Goal: Task Accomplishment & Management: Use online tool/utility

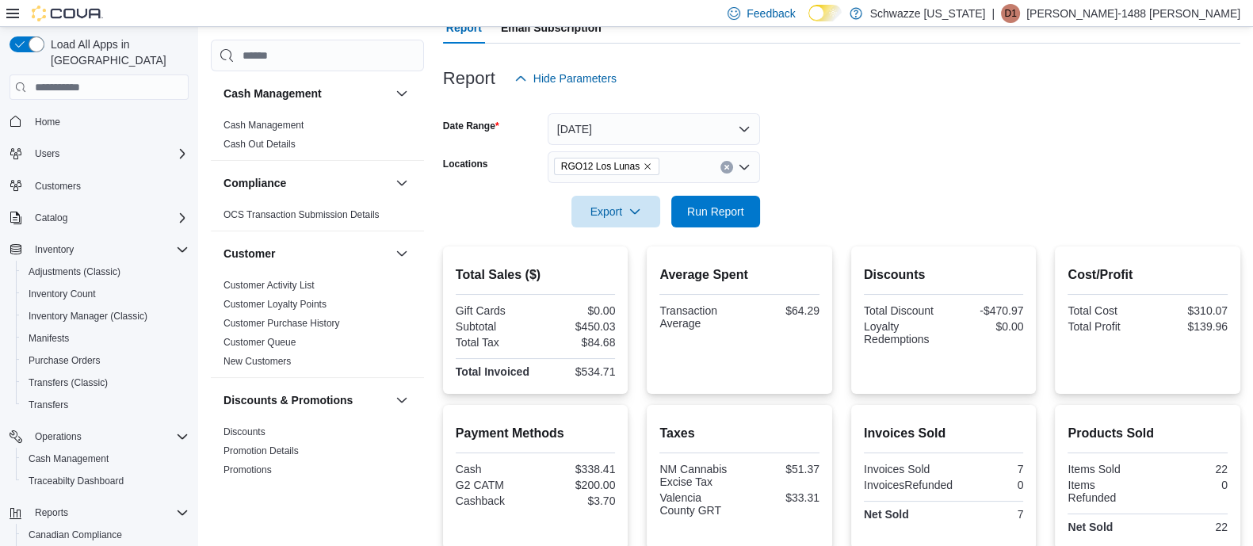
scroll to position [154, 0]
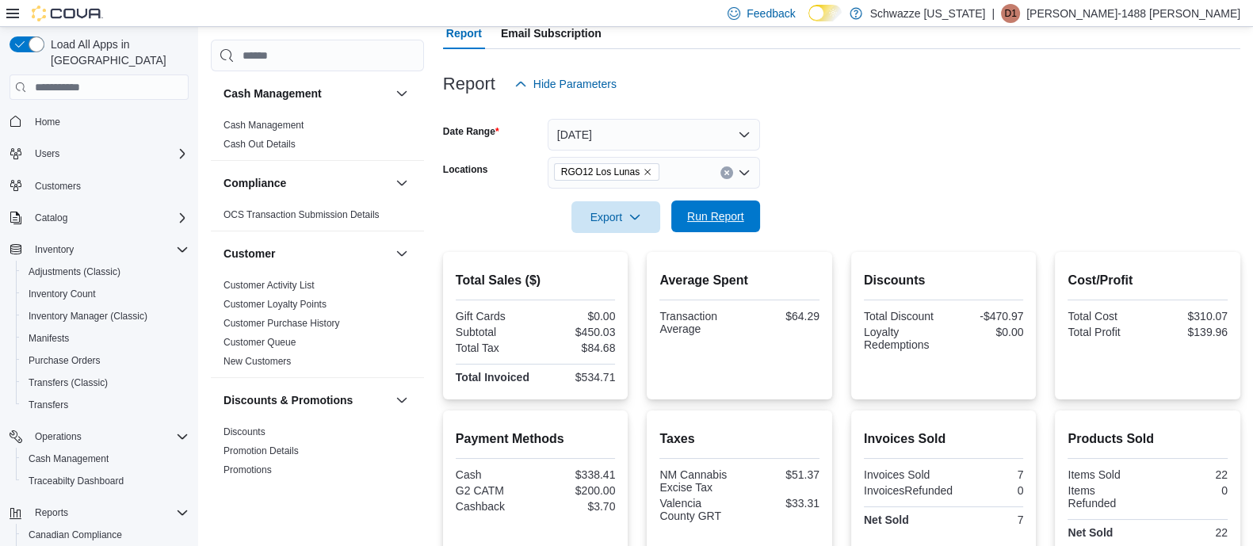
click at [731, 214] on span "Run Report" at bounding box center [715, 216] width 57 height 16
click at [726, 171] on icon "Clear input" at bounding box center [726, 173] width 6 height 6
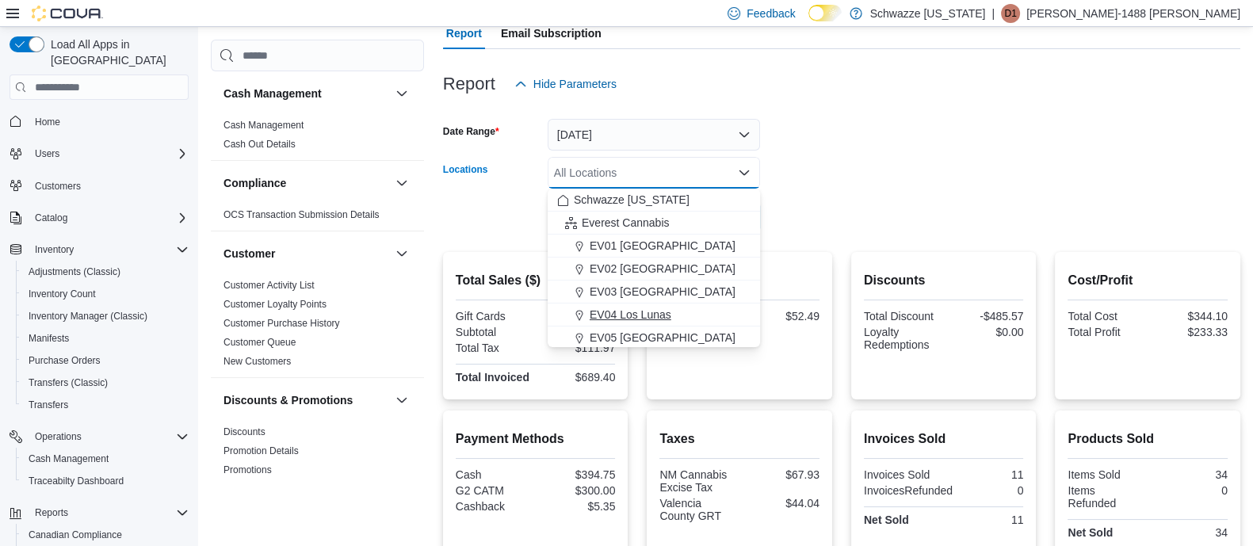
click at [659, 309] on span "EV04 Los Lunas" at bounding box center [630, 315] width 82 height 16
click at [1018, 120] on form "Date Range [DATE] Locations EV04 [GEOGRAPHIC_DATA] Combo box. Selected. EV04 Lo…" at bounding box center [841, 166] width 797 height 133
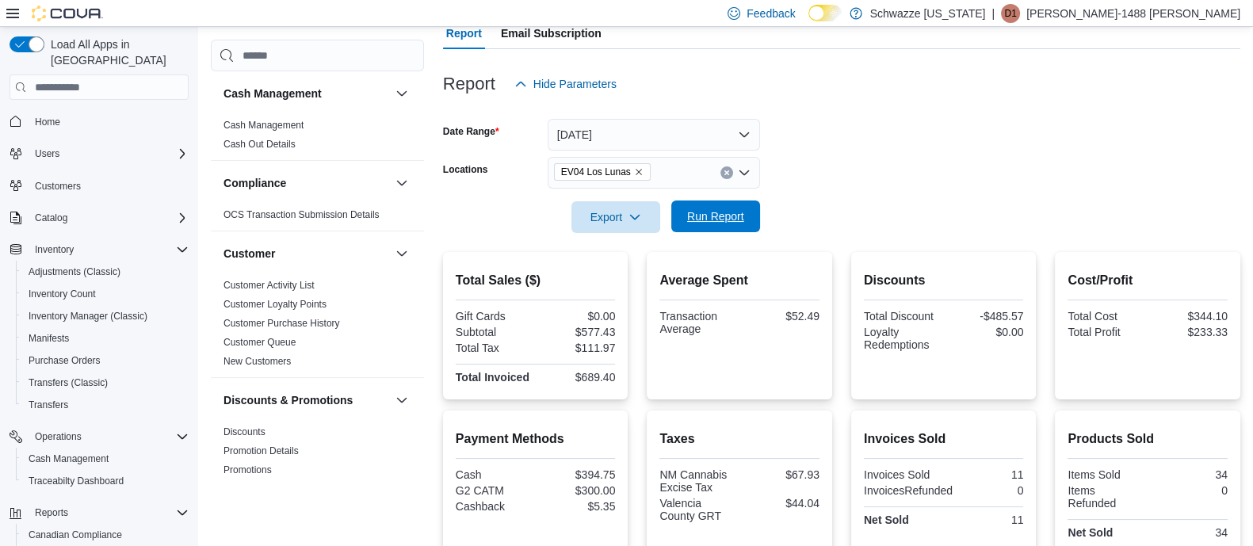
click at [746, 209] on span "Run Report" at bounding box center [716, 216] width 70 height 32
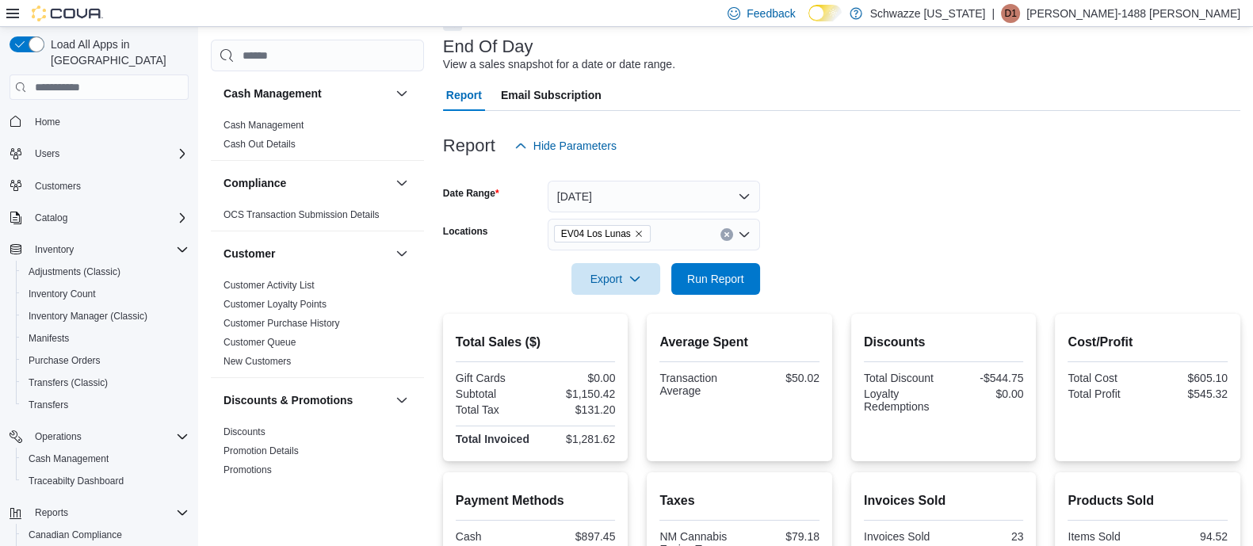
scroll to position [55, 0]
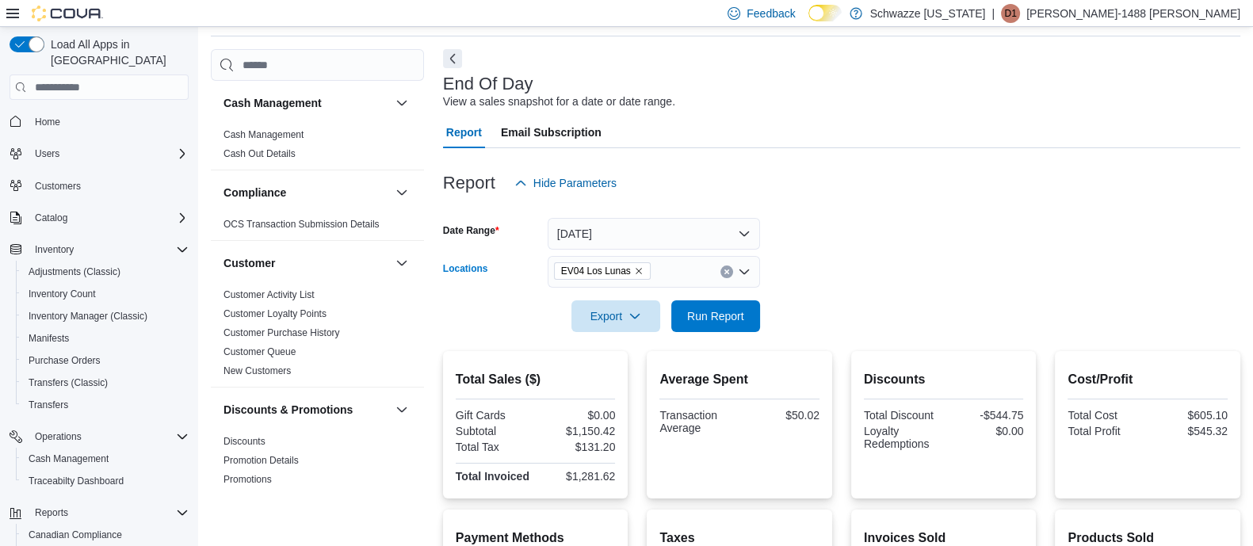
click at [725, 271] on icon "Clear input" at bounding box center [726, 272] width 4 height 4
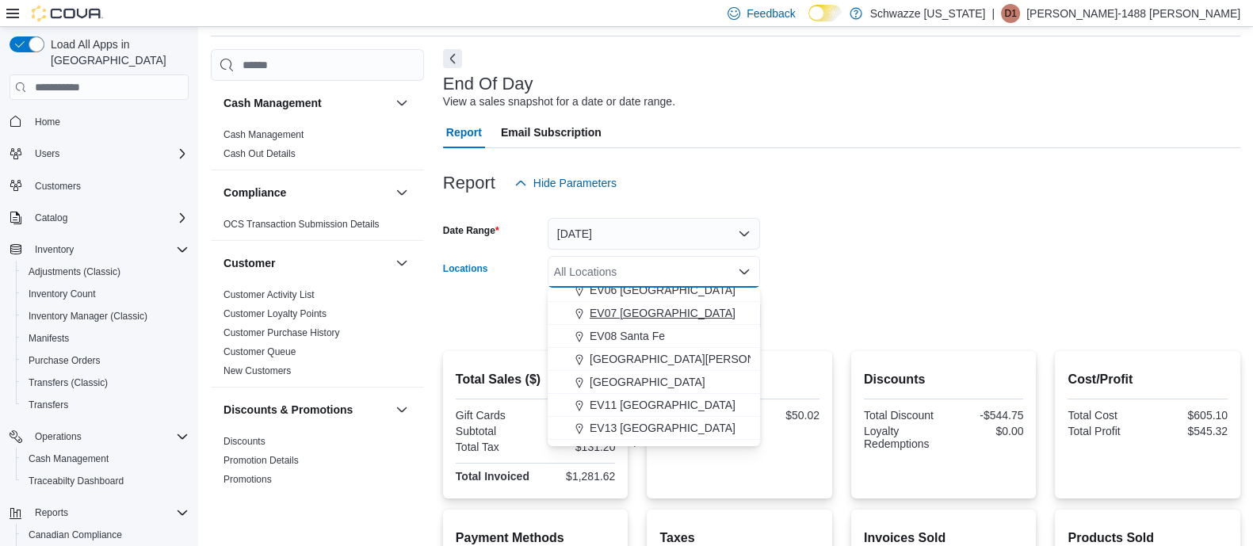
scroll to position [197, 0]
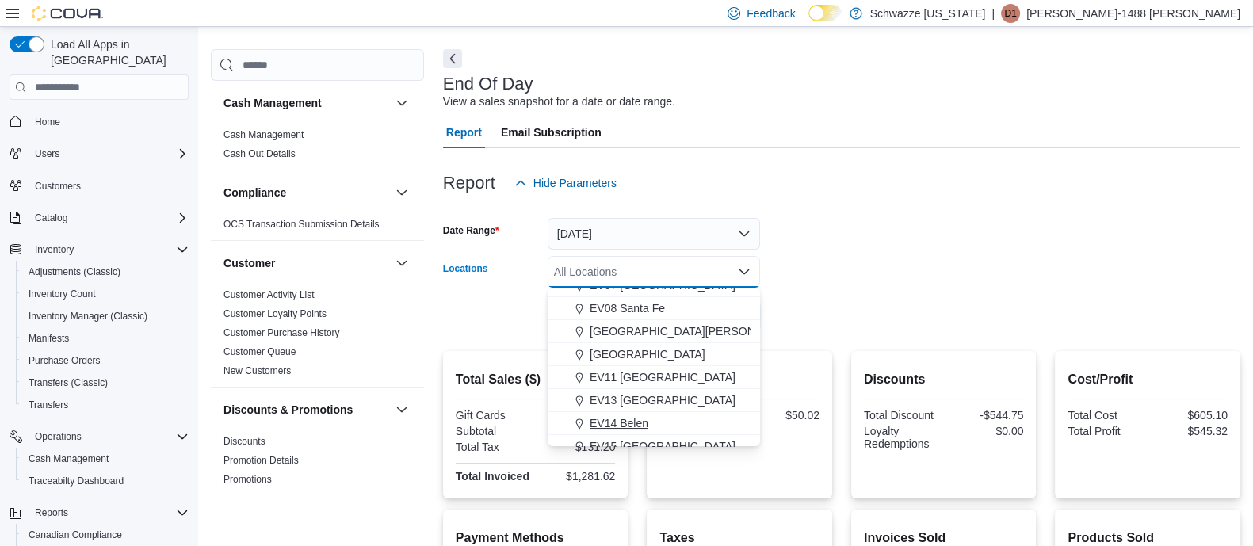
click at [632, 423] on span "EV14 Belen" at bounding box center [618, 423] width 59 height 16
click at [885, 288] on div at bounding box center [841, 294] width 797 height 13
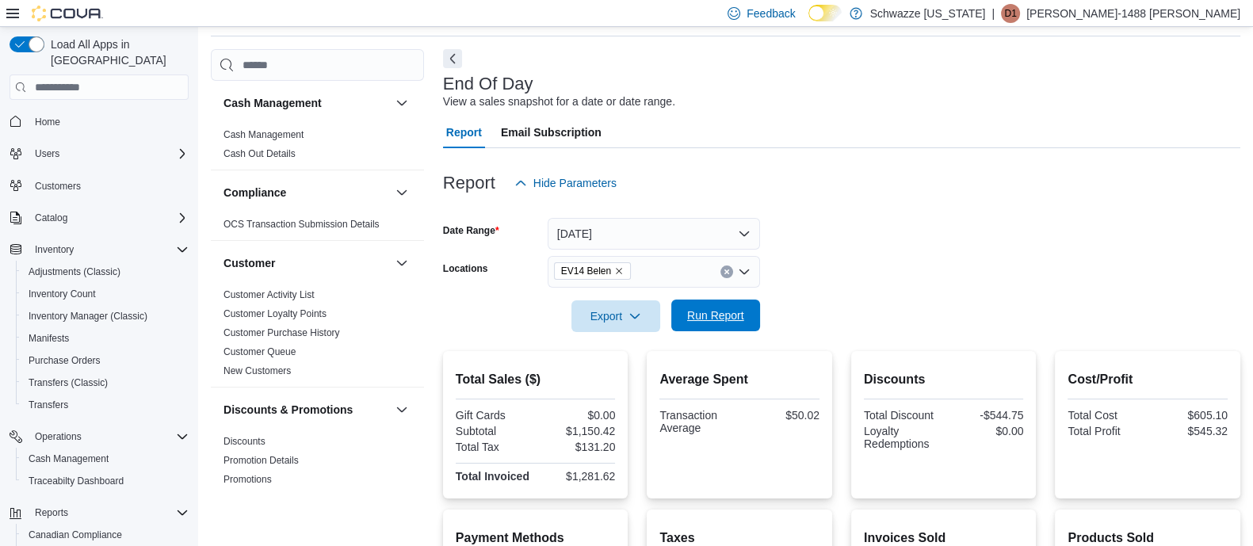
click at [741, 315] on span "Run Report" at bounding box center [715, 315] width 57 height 16
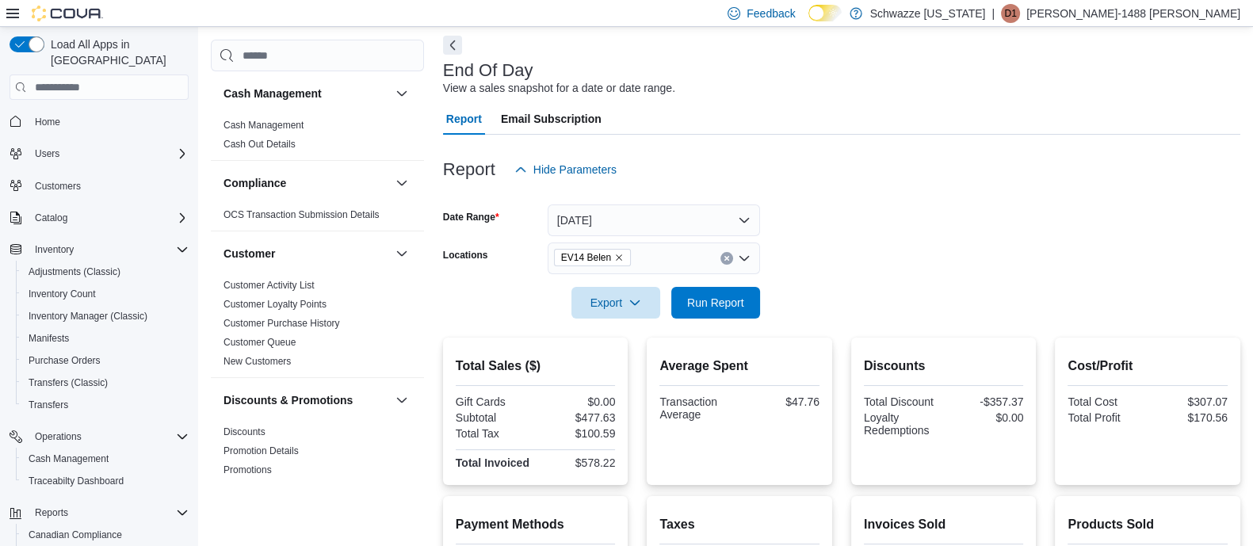
scroll to position [55, 0]
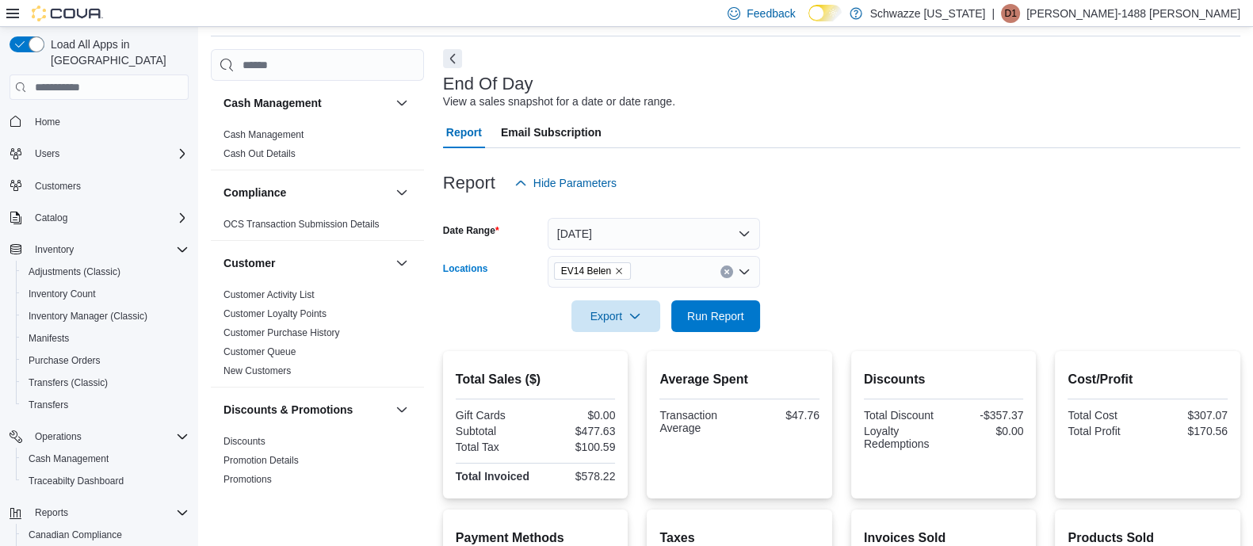
click at [727, 269] on icon "Clear input" at bounding box center [726, 272] width 6 height 6
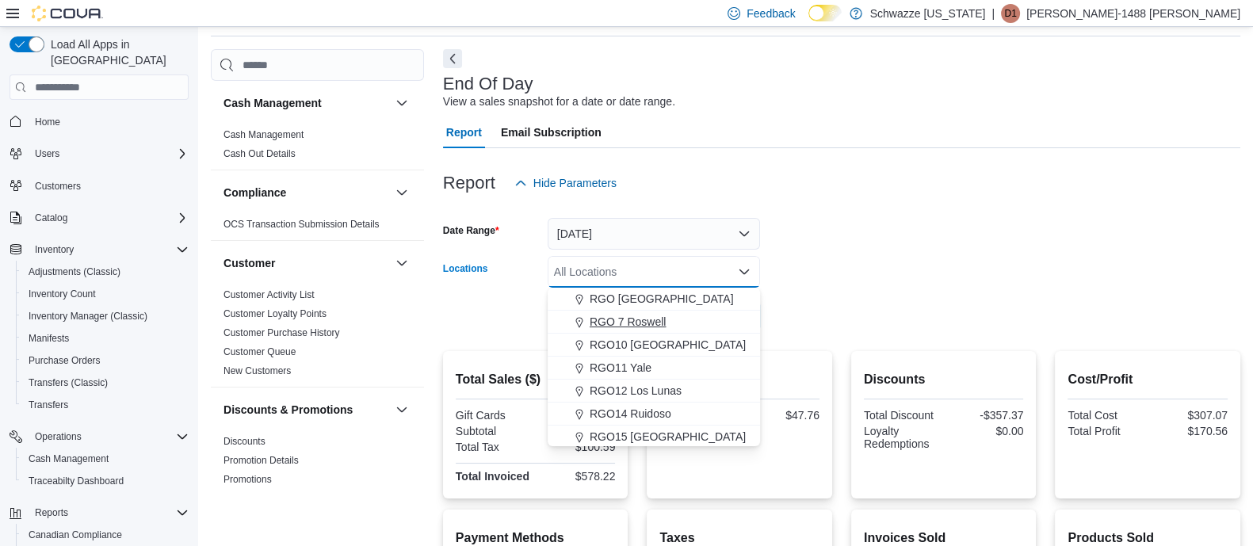
scroll to position [594, 0]
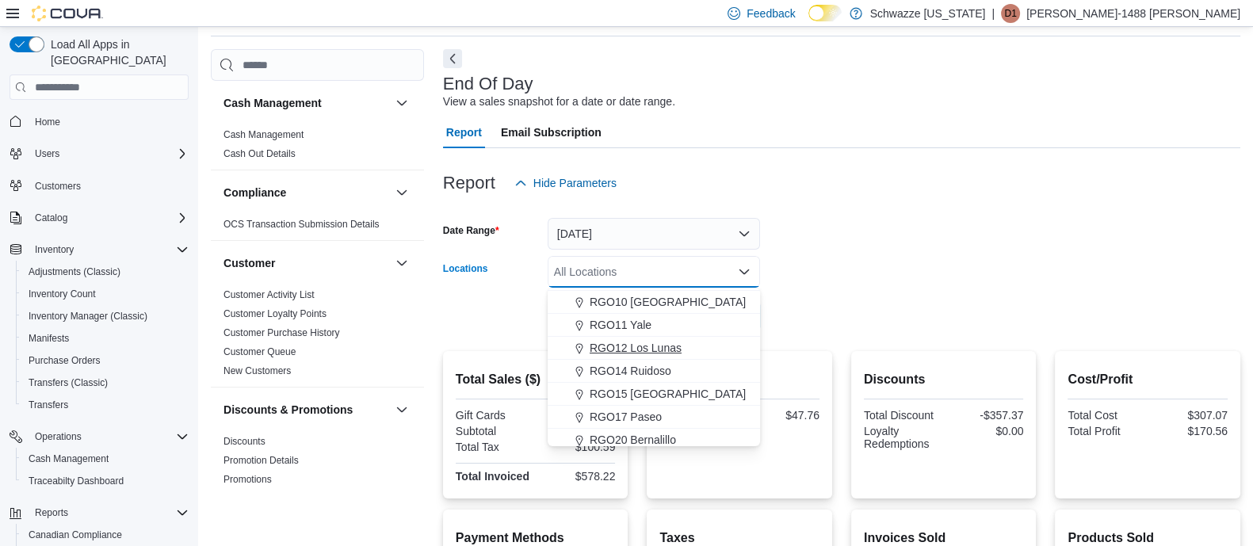
click at [677, 353] on span "RGO12 Los Lunas" at bounding box center [635, 348] width 92 height 16
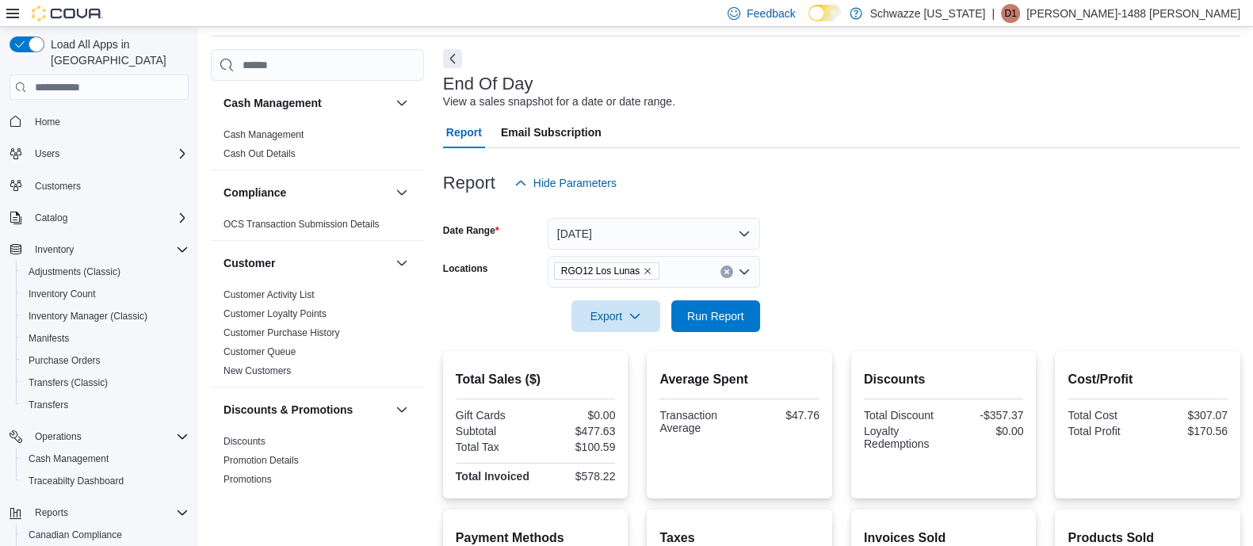
click at [848, 261] on form "Date Range [DATE] Locations RGO12 Los Lunas Export Run Report" at bounding box center [841, 265] width 797 height 133
click at [750, 314] on button "Run Report" at bounding box center [715, 315] width 89 height 32
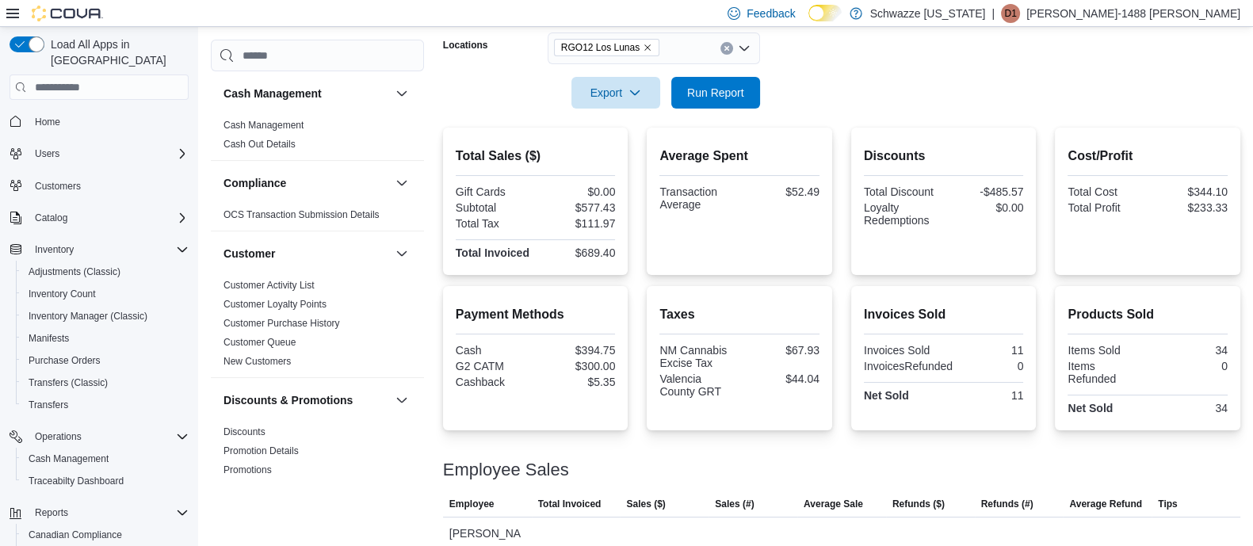
scroll to position [253, 0]
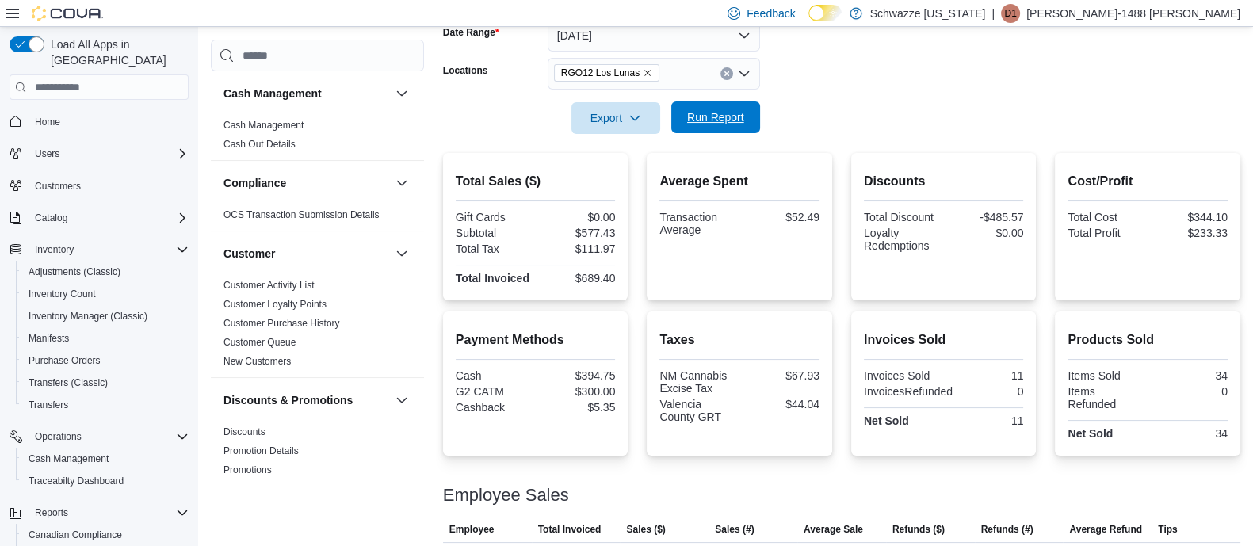
click at [717, 120] on span "Run Report" at bounding box center [715, 117] width 57 height 16
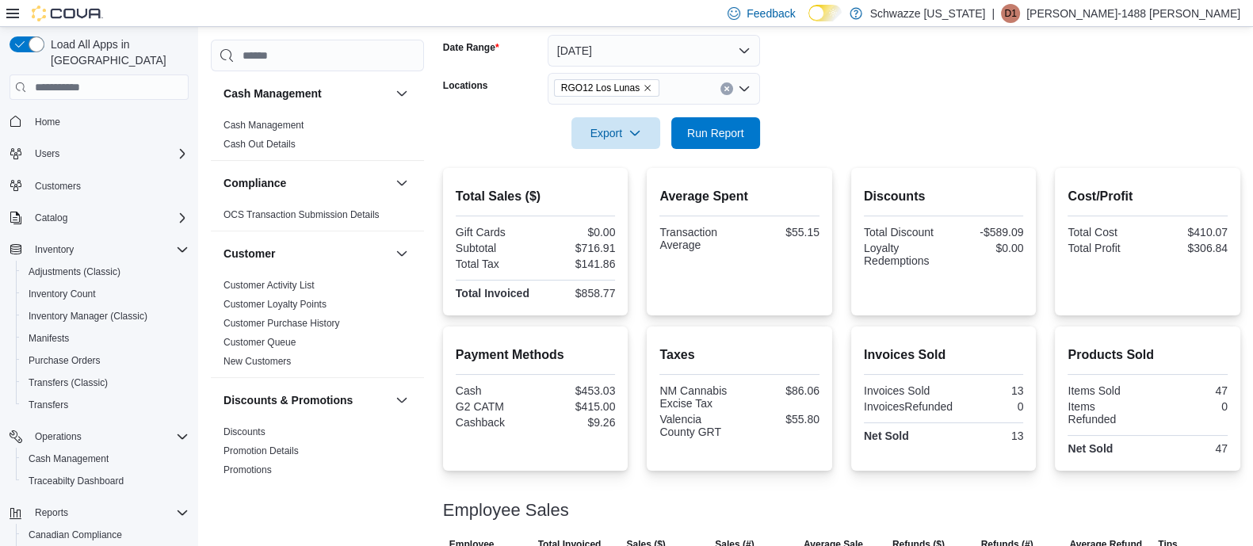
scroll to position [154, 0]
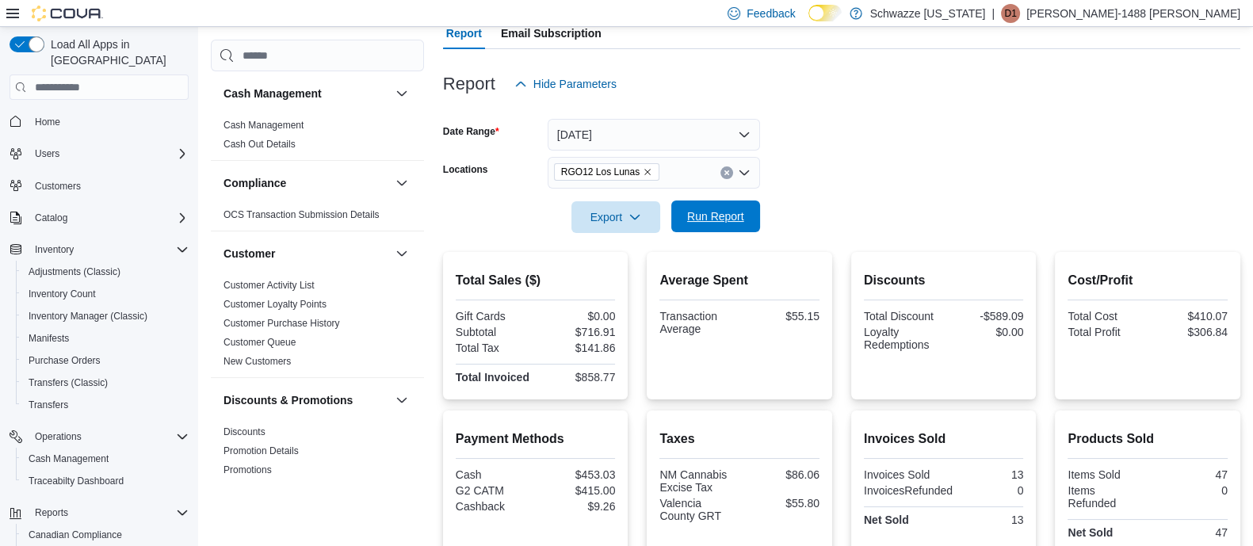
click at [731, 220] on span "Run Report" at bounding box center [715, 216] width 57 height 16
click at [742, 134] on button "[DATE]" at bounding box center [653, 135] width 212 height 32
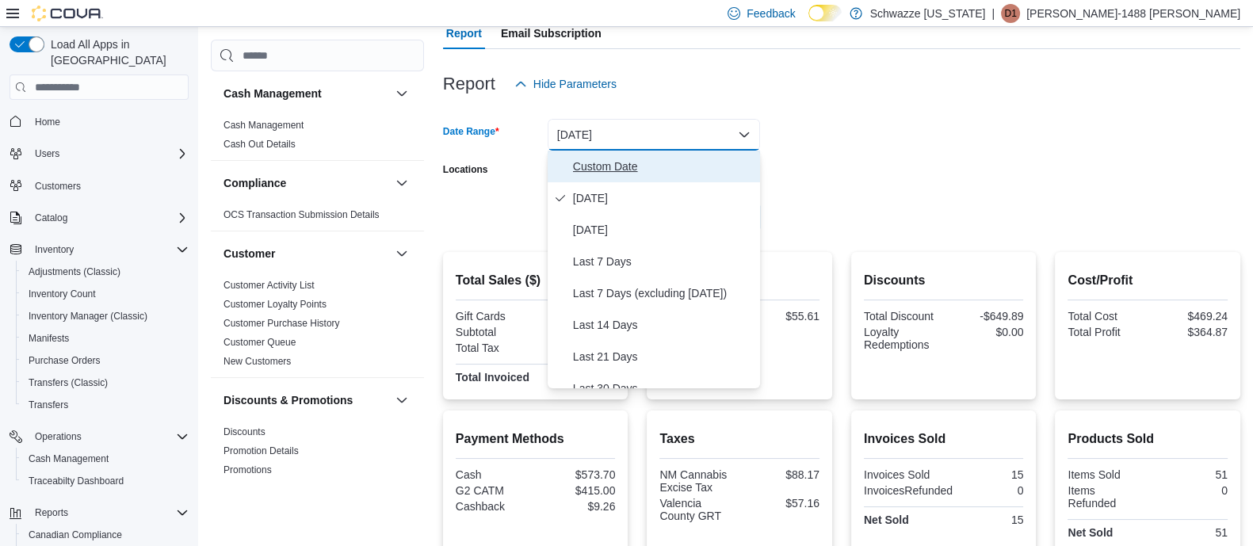
click at [673, 174] on span "Custom Date" at bounding box center [663, 166] width 181 height 19
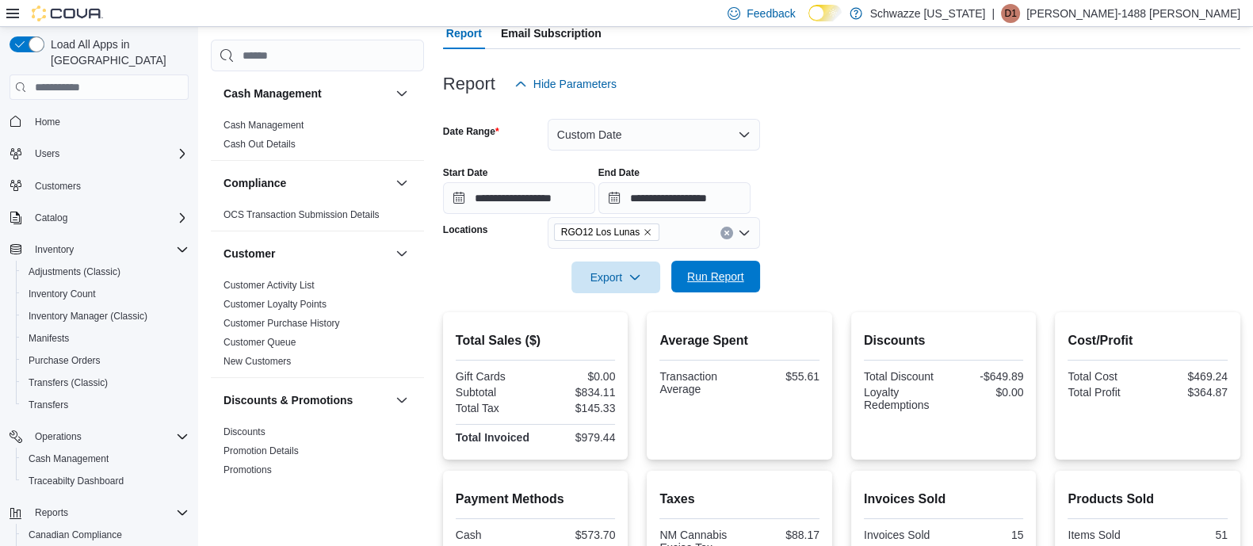
click at [717, 275] on span "Run Report" at bounding box center [715, 277] width 57 height 16
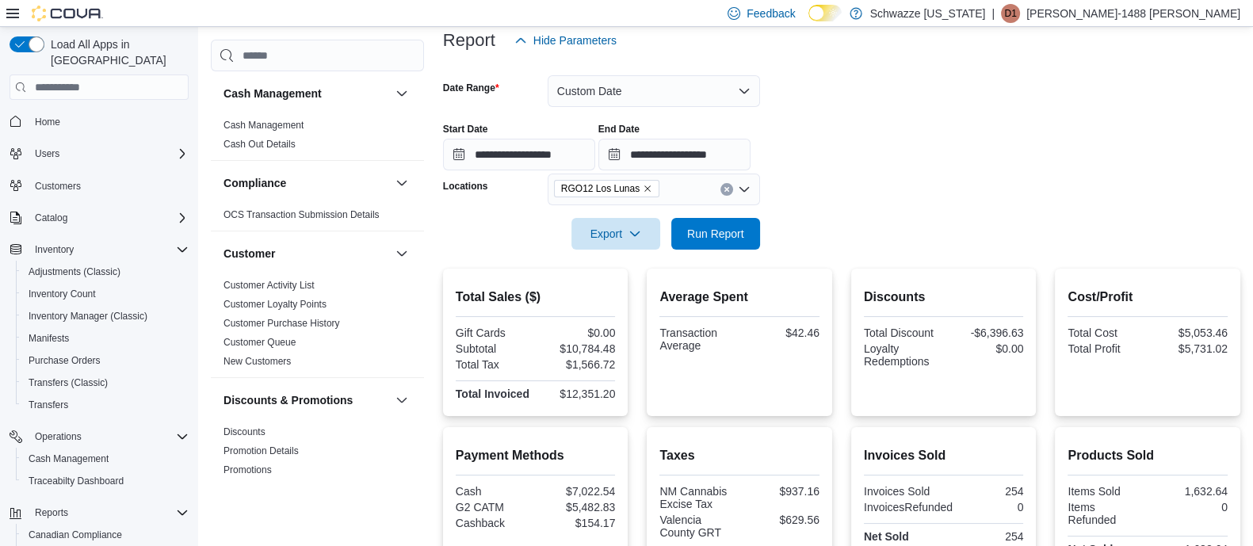
scroll to position [170, 0]
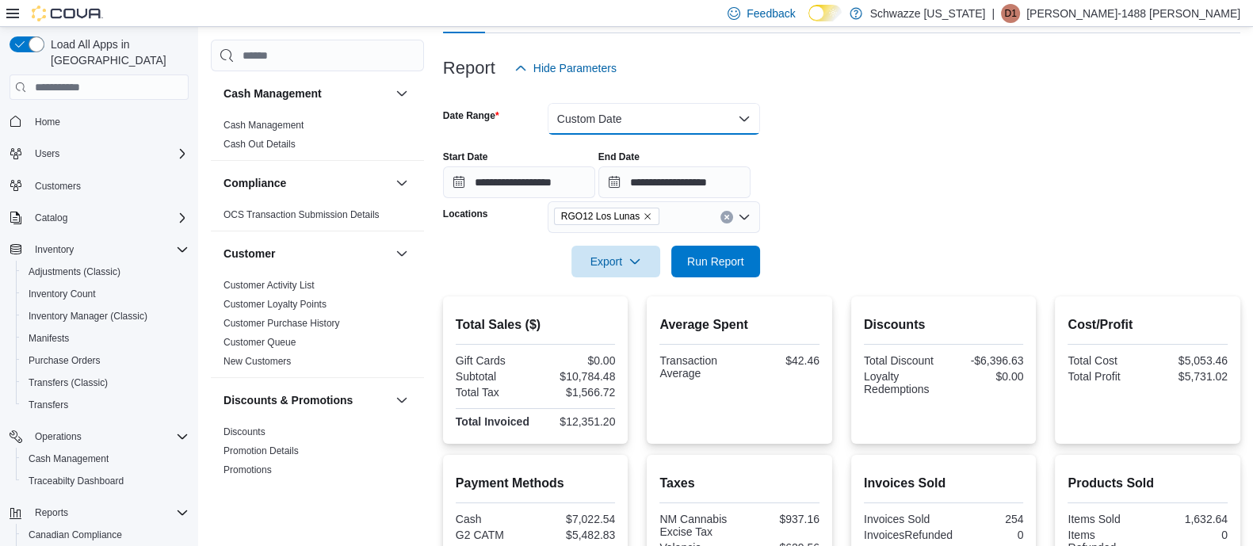
click at [742, 119] on button "Custom Date" at bounding box center [653, 119] width 212 height 32
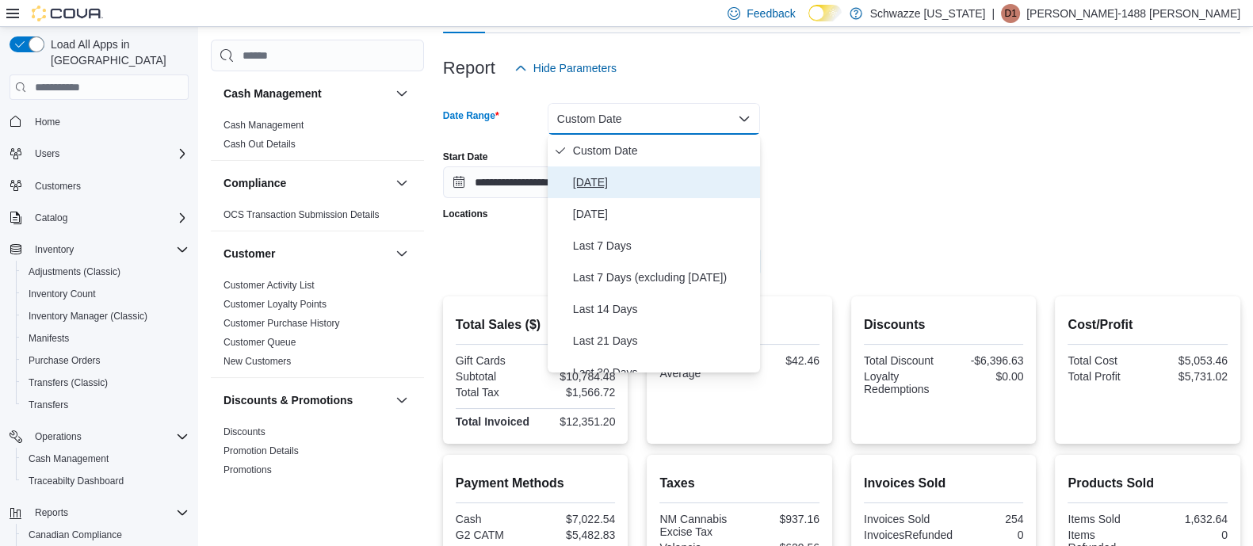
click at [624, 187] on span "[DATE]" at bounding box center [663, 182] width 181 height 19
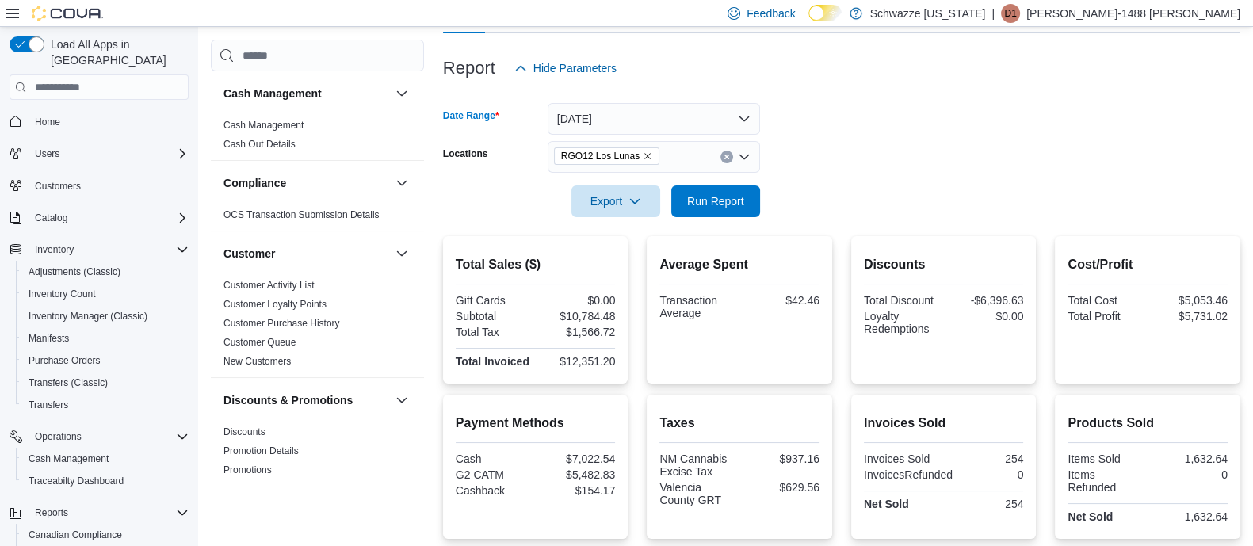
click at [916, 113] on form "Date Range [DATE] Locations RGO12 Los Lunas Export Run Report" at bounding box center [841, 150] width 797 height 133
drag, startPoint x: 749, startPoint y: 199, endPoint x: 810, endPoint y: 151, distance: 77.3
click at [749, 198] on span "Run Report" at bounding box center [716, 201] width 70 height 32
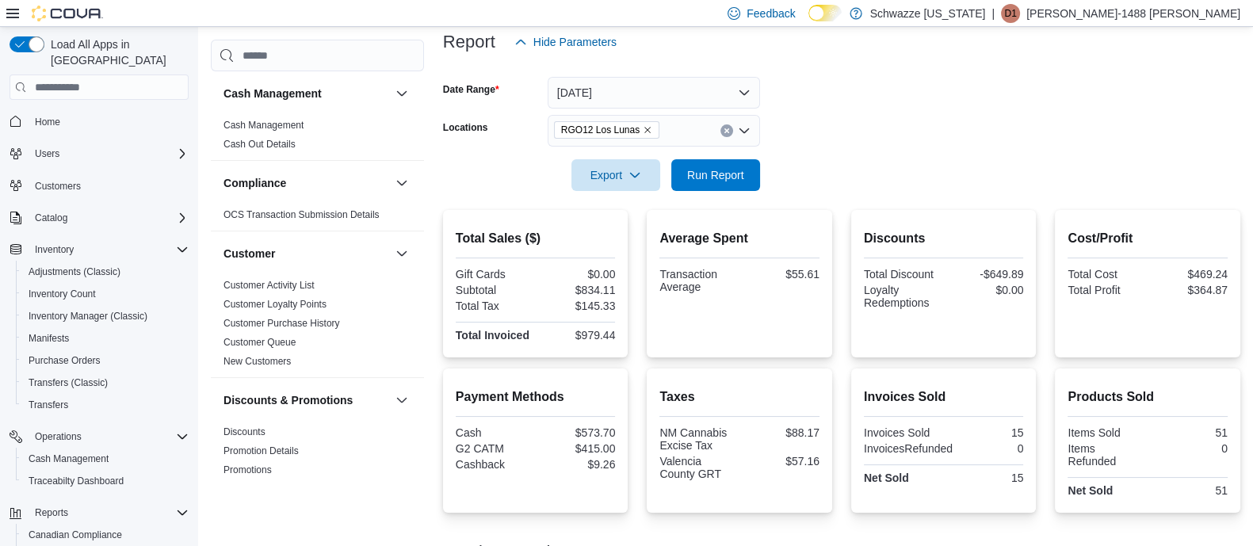
scroll to position [154, 0]
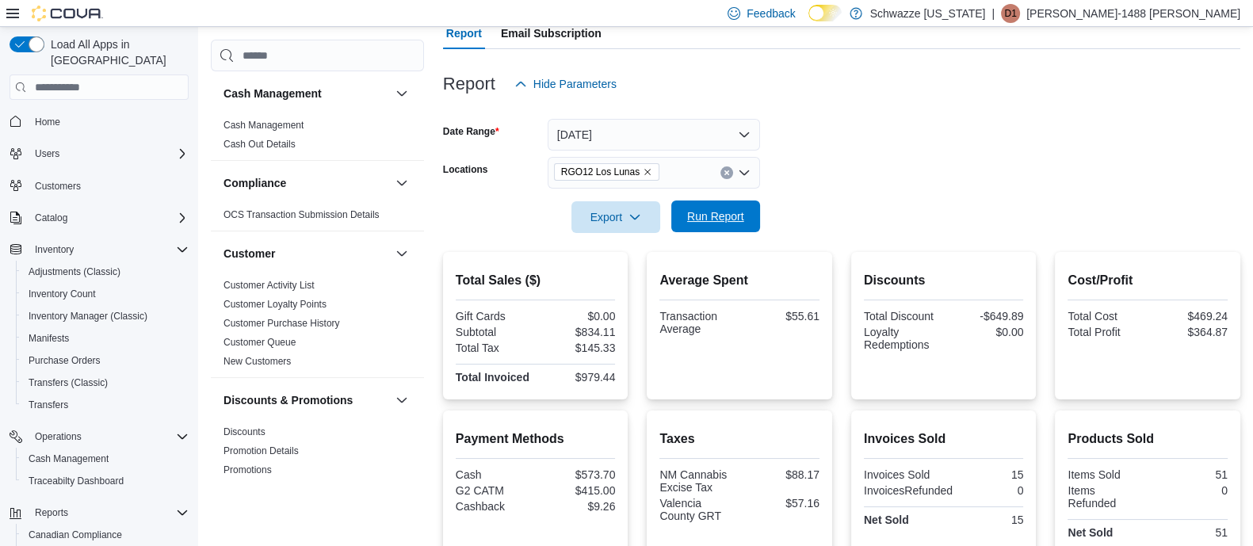
click at [724, 224] on span "Run Report" at bounding box center [716, 216] width 70 height 32
click at [746, 209] on span "Run Report" at bounding box center [716, 216] width 70 height 32
